Goal: Find specific page/section: Find specific page/section

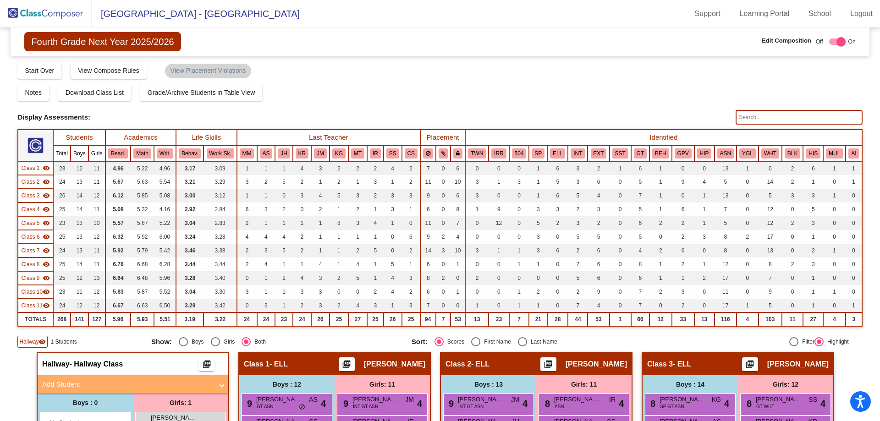
click at [43, 12] on img at bounding box center [46, 13] width 92 height 27
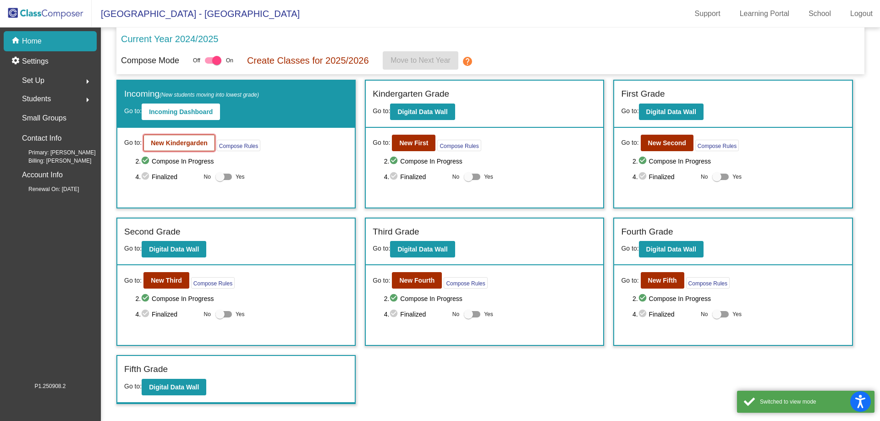
click at [176, 145] on b "New Kindergarden" at bounding box center [179, 142] width 57 height 7
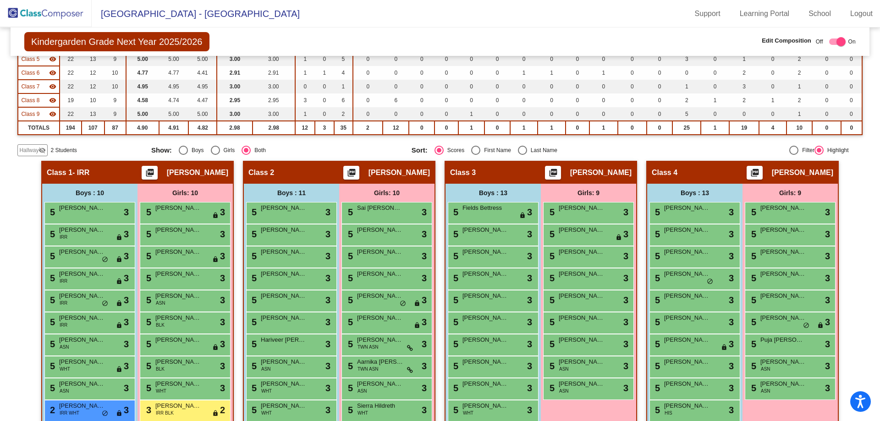
scroll to position [183, 0]
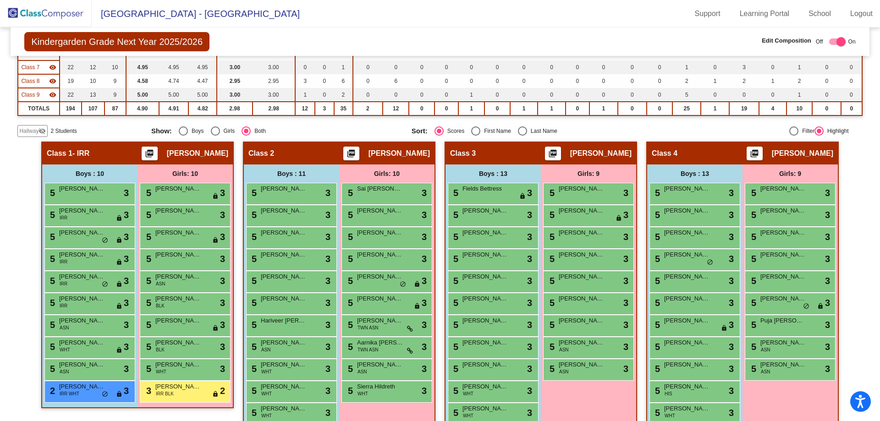
click at [35, 132] on span "Hallway" at bounding box center [28, 131] width 19 height 8
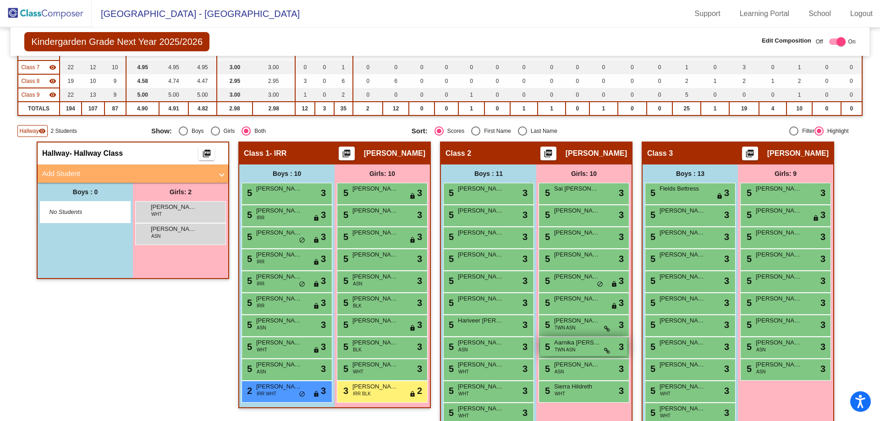
scroll to position [229, 0]
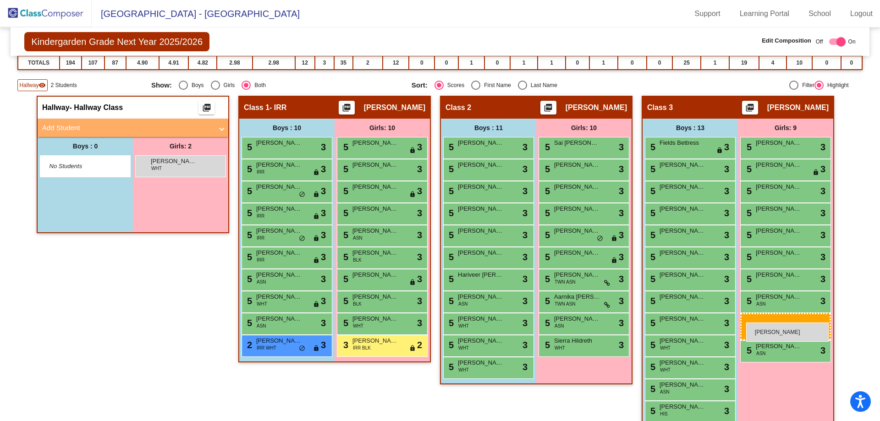
drag, startPoint x: 163, startPoint y: 186, endPoint x: 746, endPoint y: 323, distance: 599.0
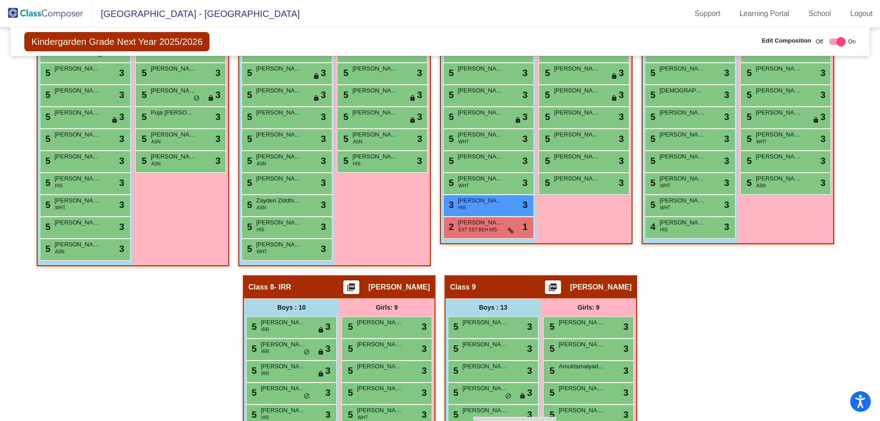
scroll to position [744, 0]
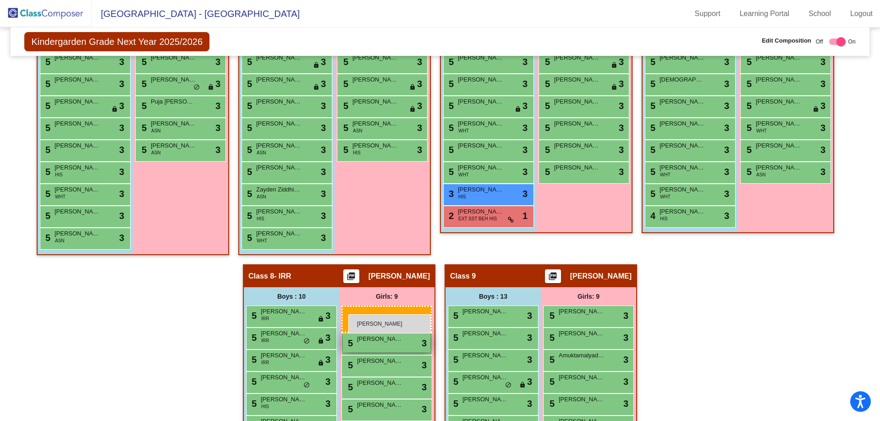
drag, startPoint x: 164, startPoint y: 166, endPoint x: 348, endPoint y: 314, distance: 236.3
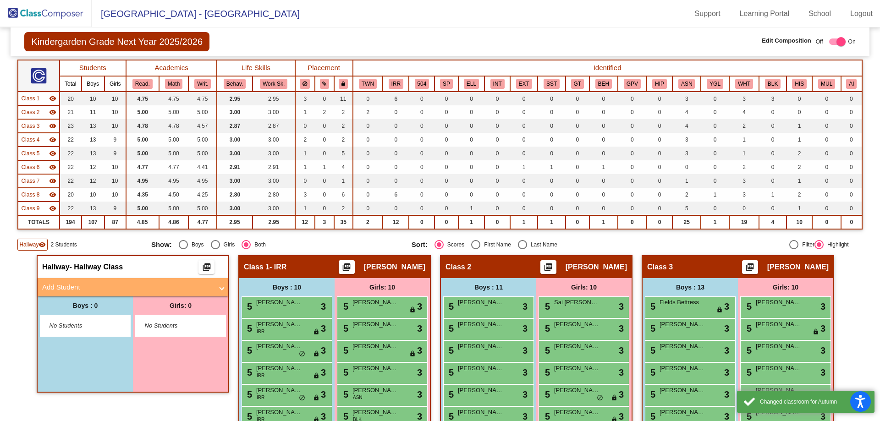
scroll to position [0, 0]
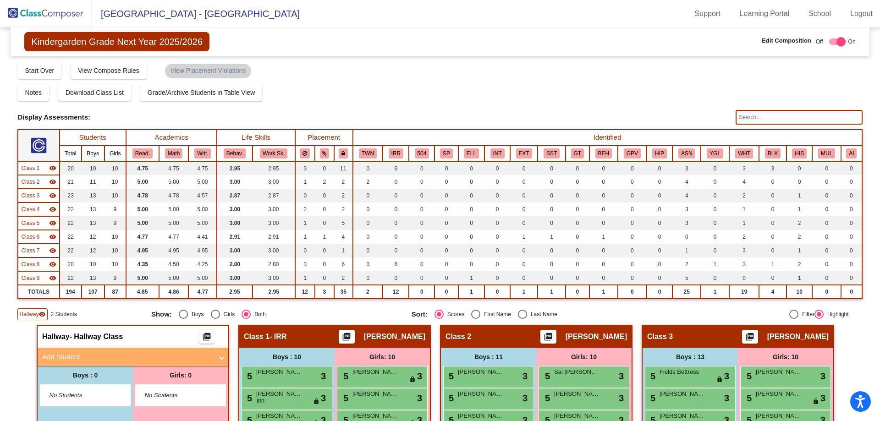
drag, startPoint x: 58, startPoint y: 15, endPoint x: 62, endPoint y: 19, distance: 6.2
click at [58, 14] on img at bounding box center [46, 13] width 92 height 27
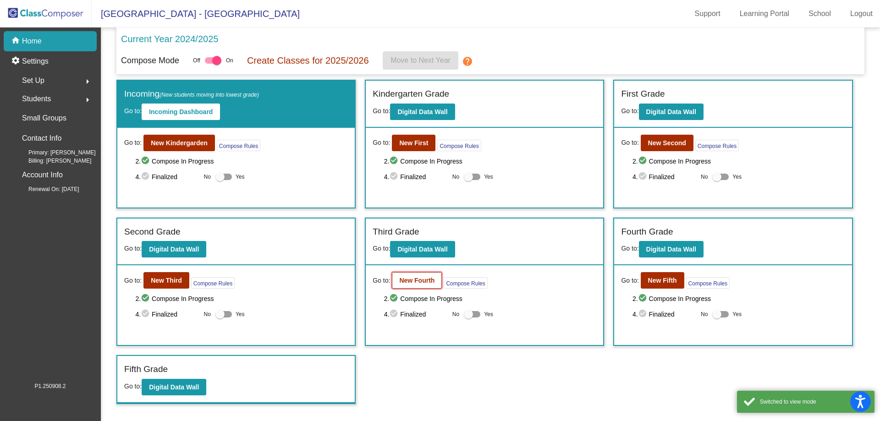
click at [429, 277] on b "New Fourth" at bounding box center [416, 280] width 35 height 7
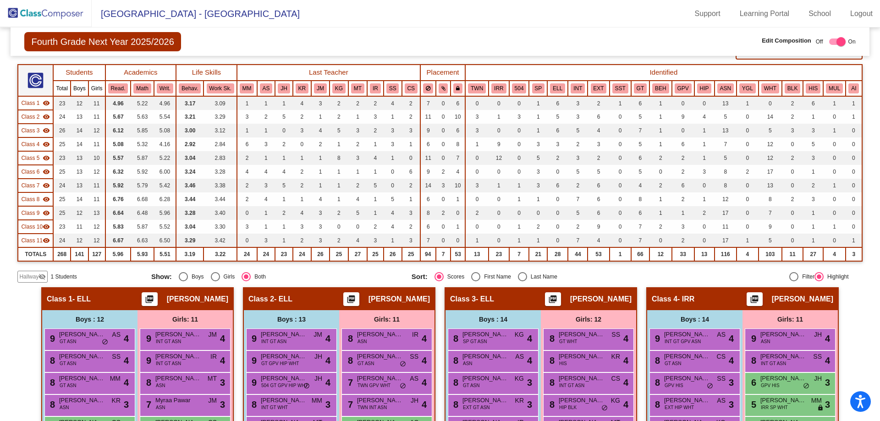
scroll to position [229, 0]
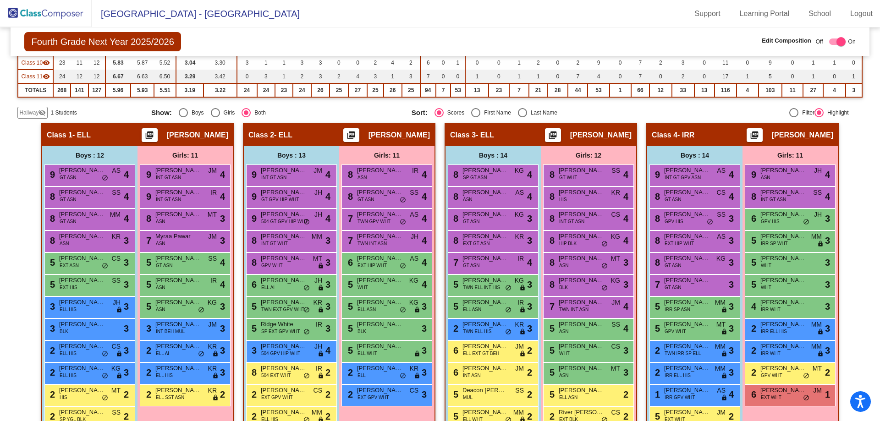
click at [49, 119] on div "Hallway visibility_off 1 Students" at bounding box center [80, 113] width 126 height 12
click at [48, 119] on div "Hallway visibility_off" at bounding box center [32, 113] width 30 height 12
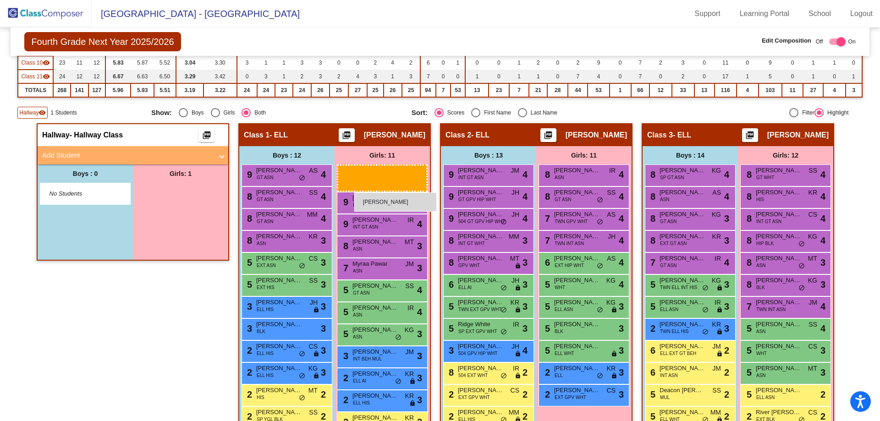
drag, startPoint x: 184, startPoint y: 205, endPoint x: 354, endPoint y: 192, distance: 170.9
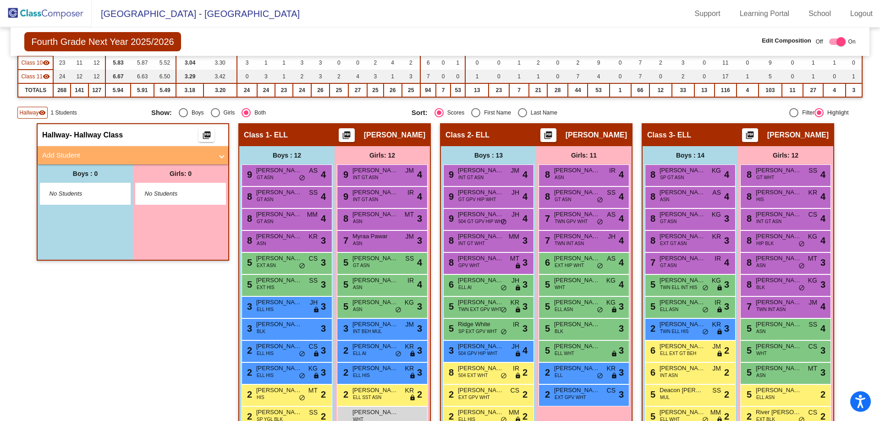
scroll to position [0, 0]
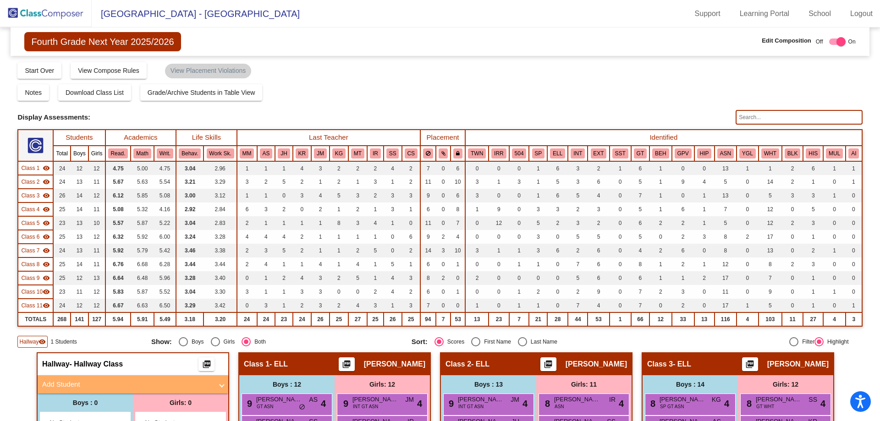
click at [27, 10] on img at bounding box center [46, 13] width 92 height 27
